Goal: Transaction & Acquisition: Purchase product/service

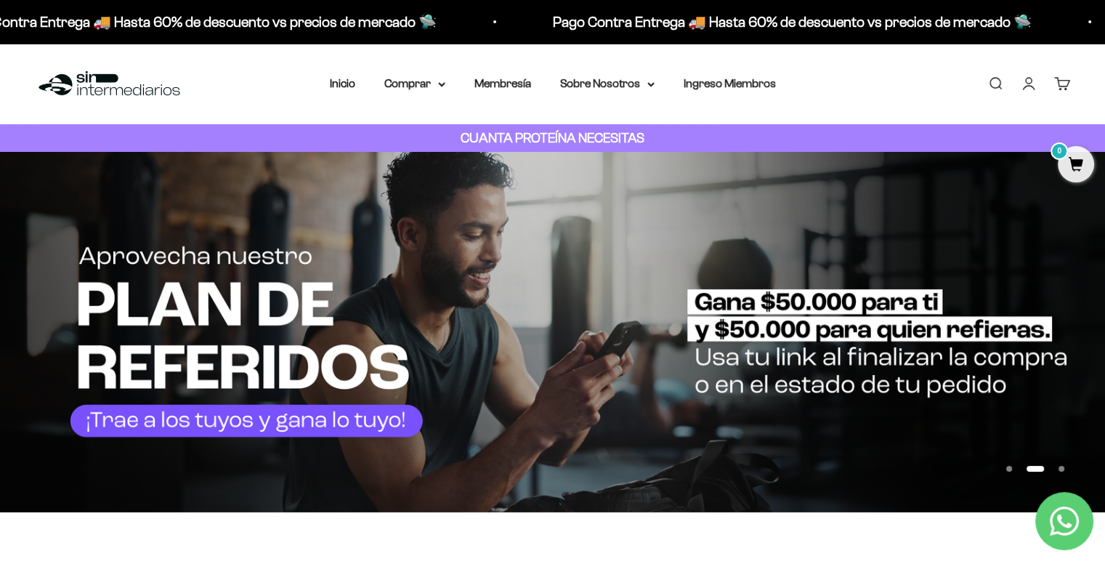
click at [87, 349] on img at bounding box center [552, 332] width 1105 height 360
click at [1071, 351] on slideshow-carousel "Ir al artículo 1 Ir al artículo 2 Ir al artículo 3" at bounding box center [552, 332] width 1105 height 360
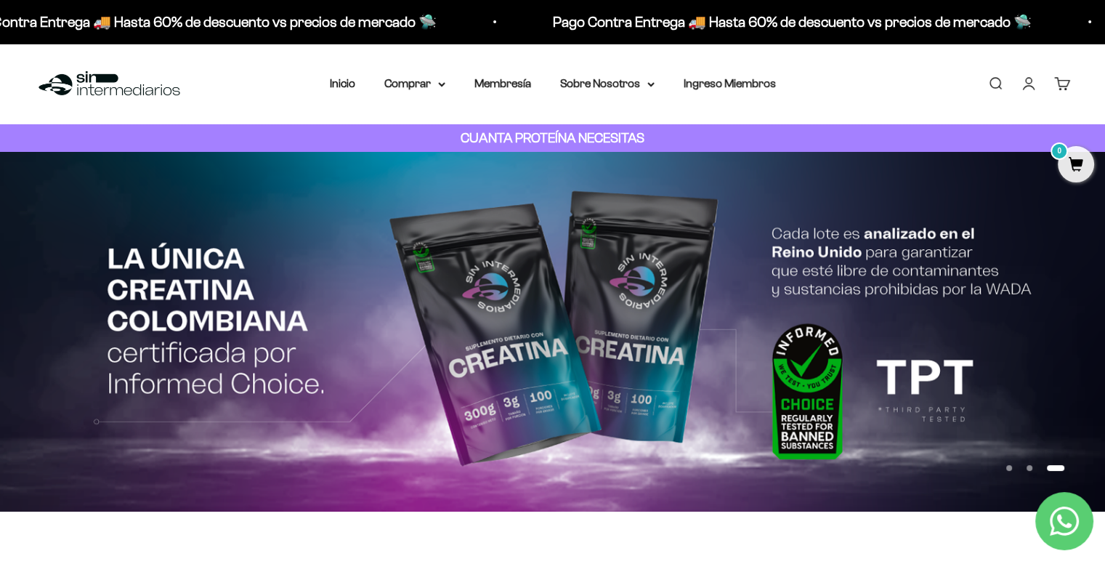
click at [1071, 351] on img at bounding box center [552, 332] width 1105 height 360
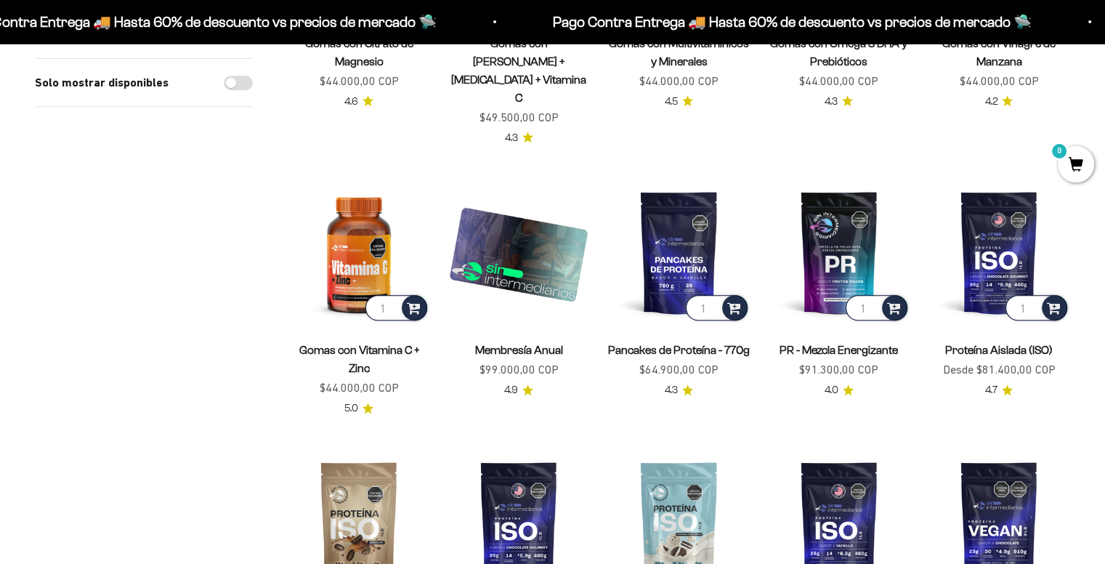
scroll to position [624, 0]
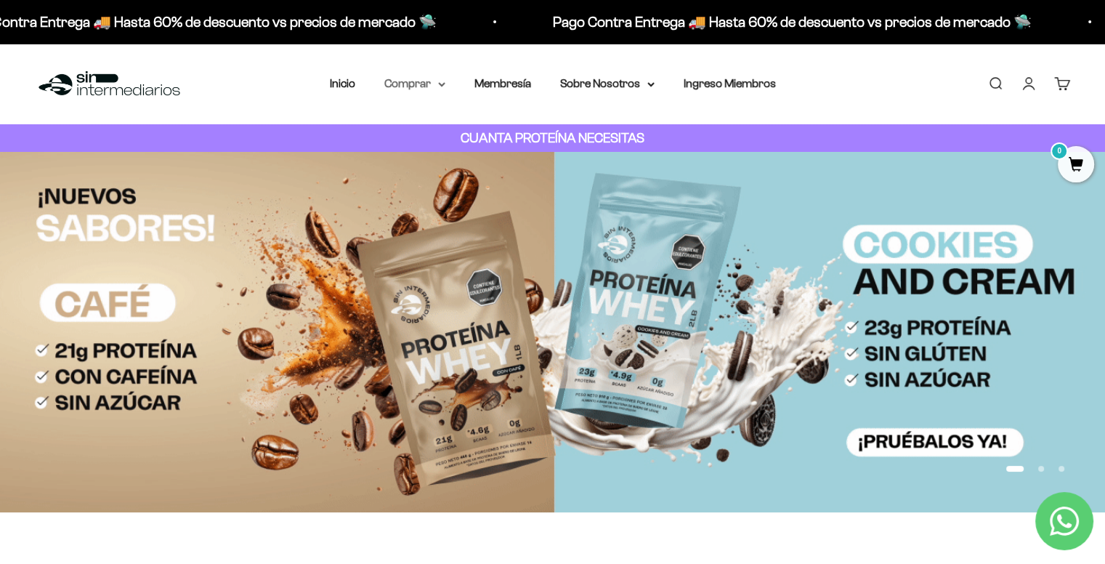
click at [440, 85] on nav "Inicio Comprar Proteínas Ver Todos Whey Iso Vegan" at bounding box center [553, 83] width 446 height 19
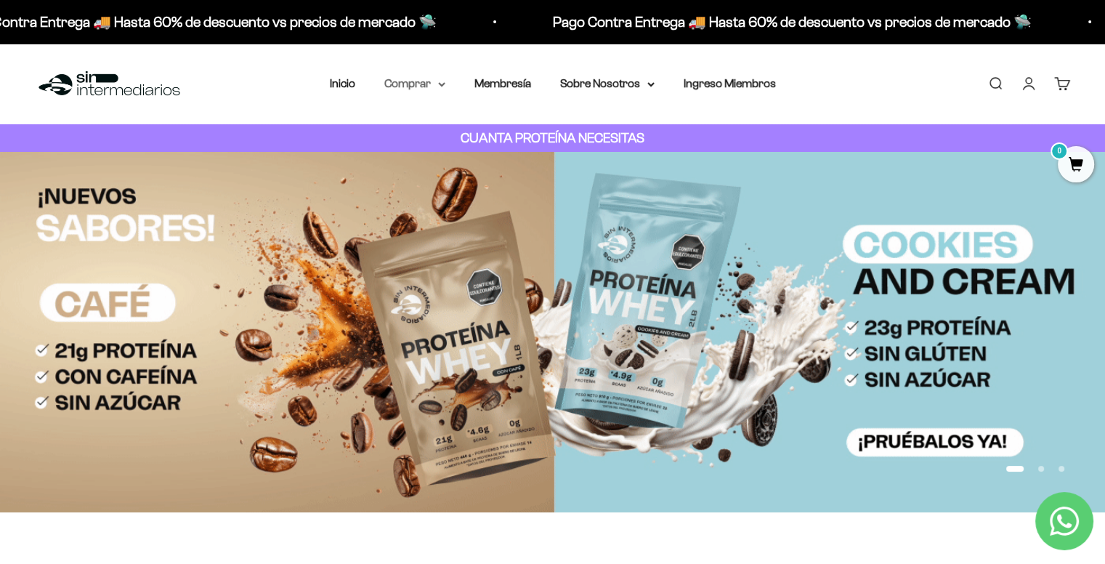
click at [440, 85] on icon at bounding box center [441, 84] width 7 height 5
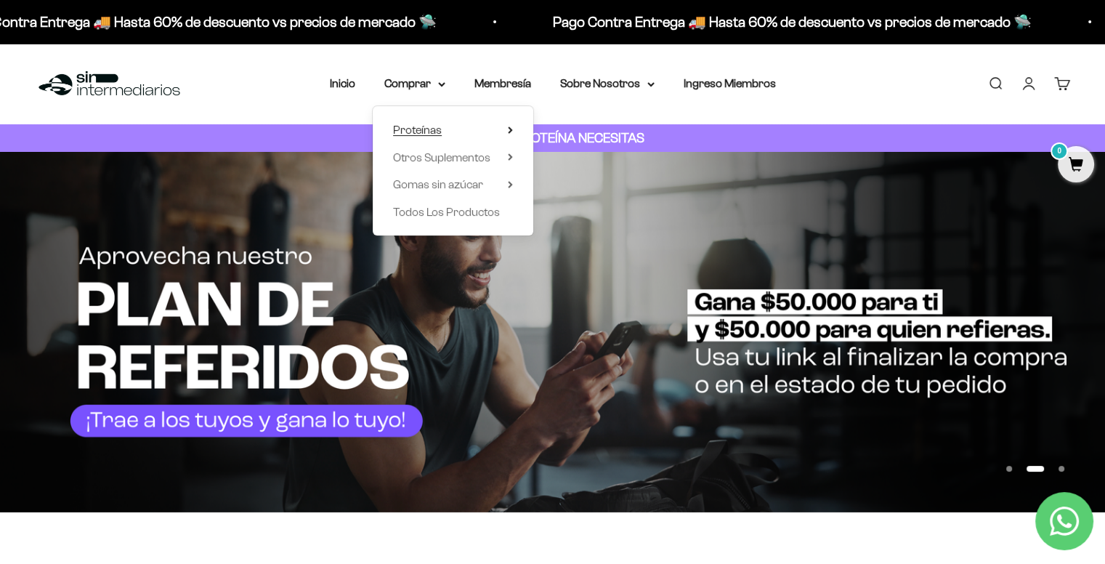
click at [456, 127] on summary "Proteínas" at bounding box center [453, 130] width 120 height 19
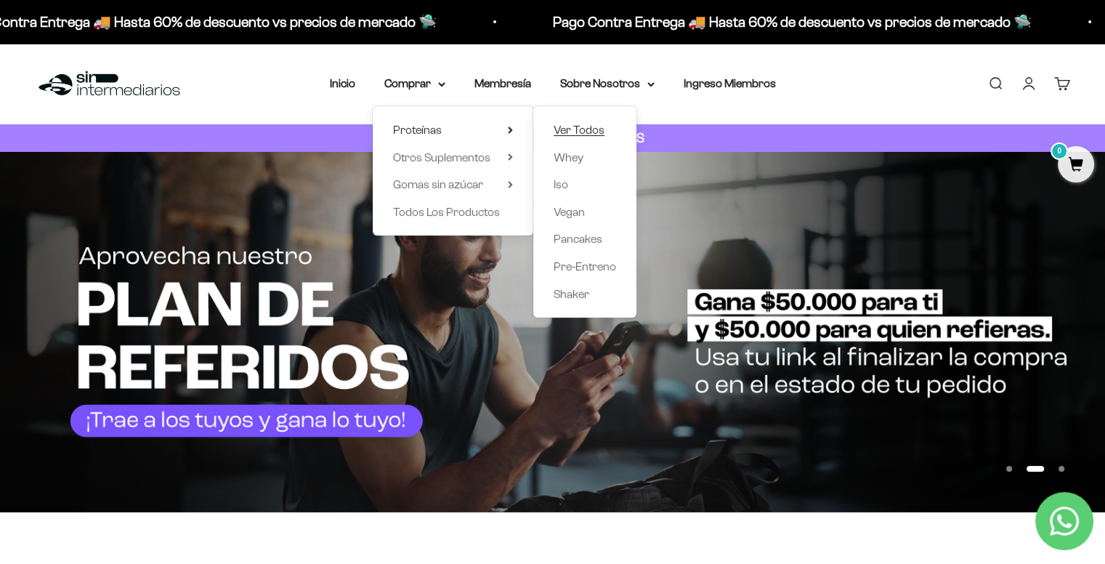
click at [573, 137] on span "Ver Todos" at bounding box center [579, 130] width 51 height 19
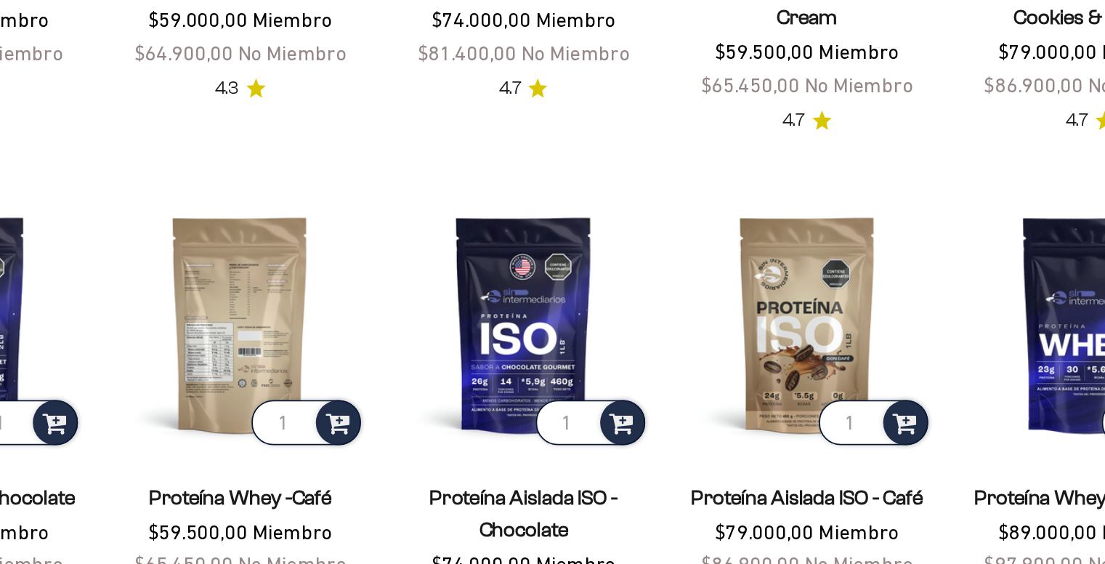
scroll to position [203, 0]
